Goal: Entertainment & Leisure: Consume media (video, audio)

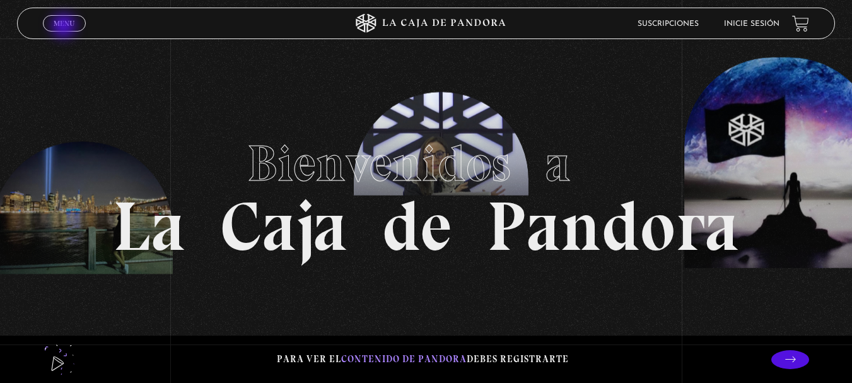
click at [65, 27] on span "Menu" at bounding box center [64, 24] width 21 height 8
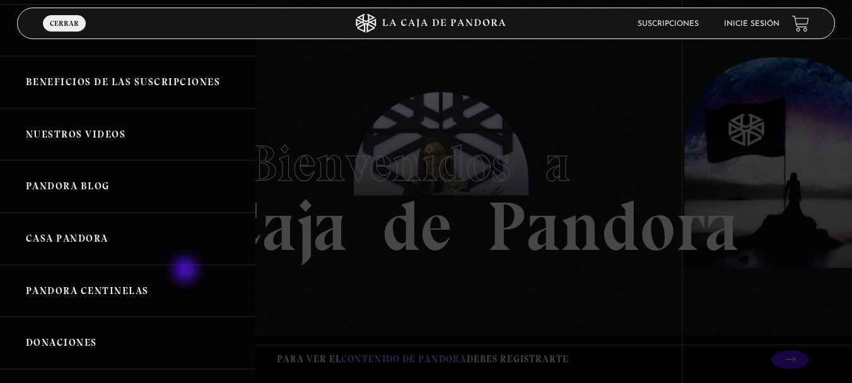
scroll to position [126, 0]
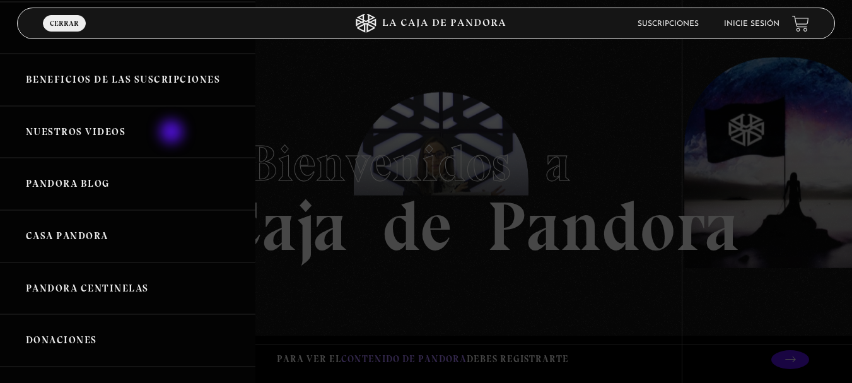
click at [161, 124] on link "Nuestros Videos" at bounding box center [127, 132] width 255 height 52
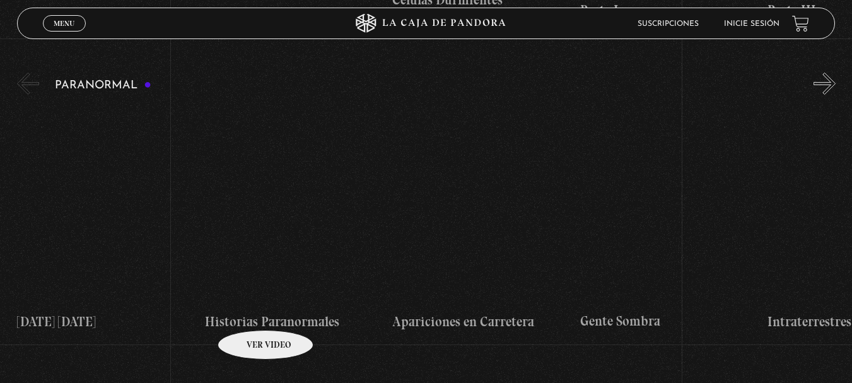
scroll to position [567, 0]
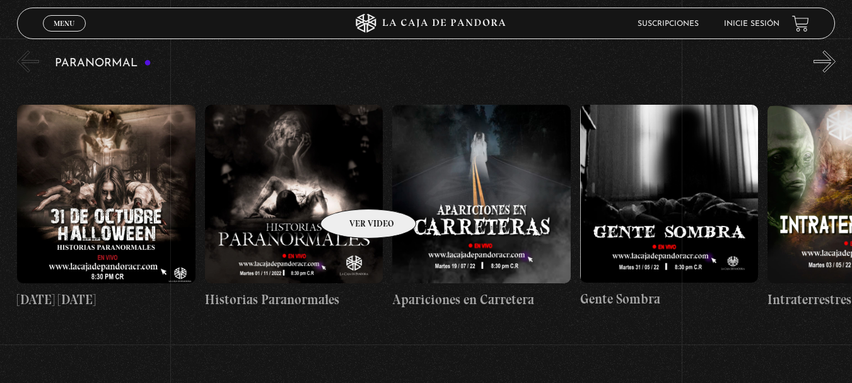
click at [352, 190] on figure at bounding box center [294, 194] width 178 height 178
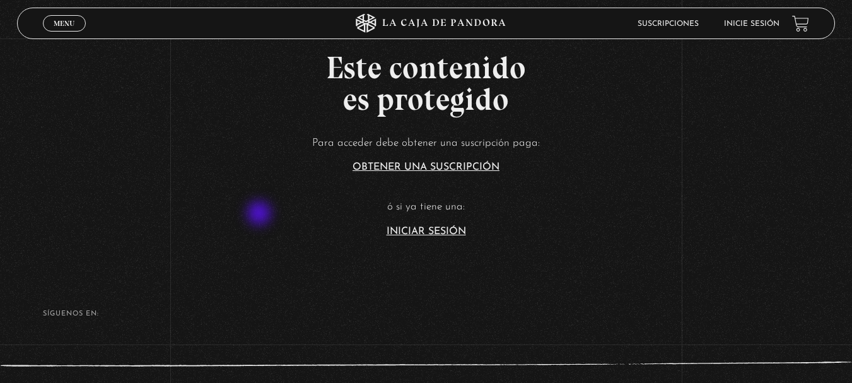
scroll to position [63, 0]
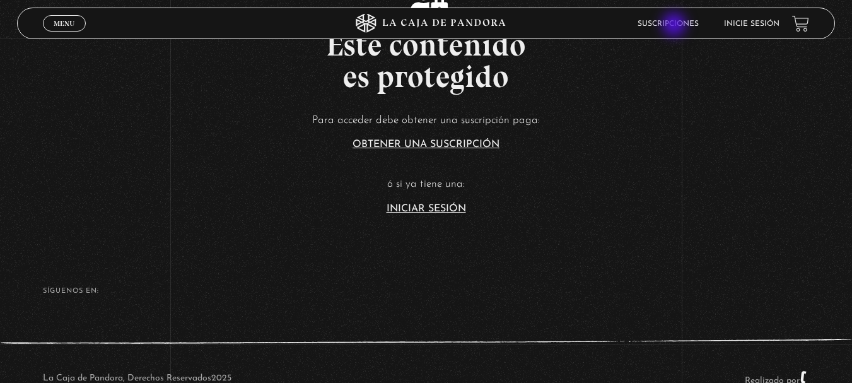
click at [675, 25] on link "Suscripciones" at bounding box center [667, 24] width 61 height 8
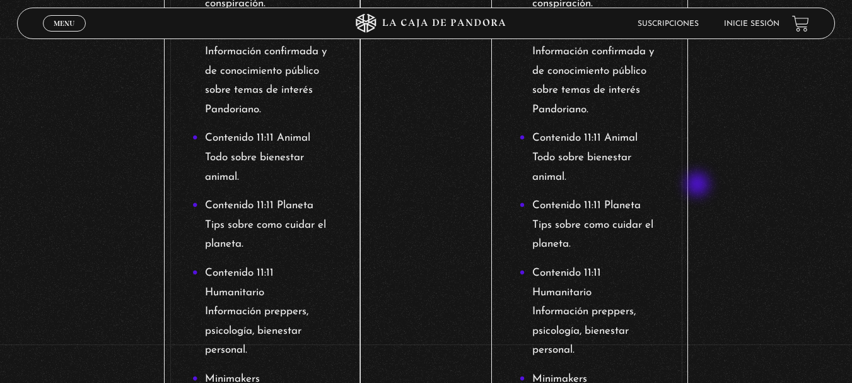
scroll to position [630, 0]
